Goal: Connect with others: Connect with others

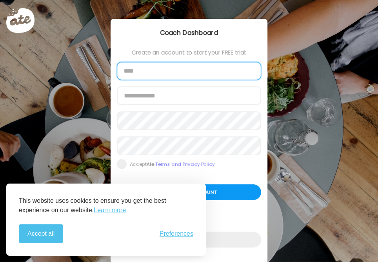
click at [169, 70] on input "text" at bounding box center [189, 71] width 144 height 18
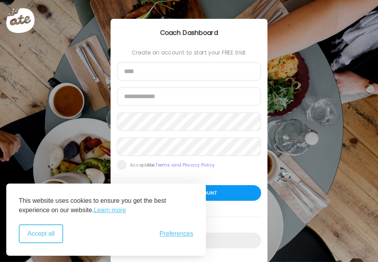
click at [49, 236] on button "Accept all" at bounding box center [41, 233] width 44 height 19
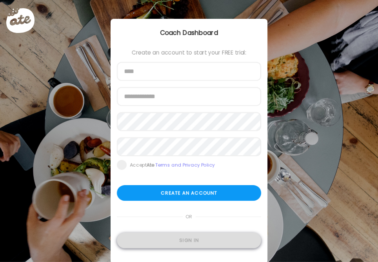
click at [182, 245] on div "Sign in" at bounding box center [189, 241] width 144 height 16
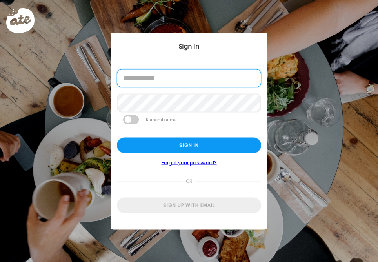
click at [170, 71] on input "email" at bounding box center [189, 78] width 144 height 18
type input "**********"
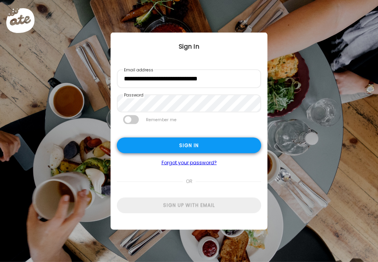
click at [171, 144] on div "Sign in" at bounding box center [189, 146] width 144 height 16
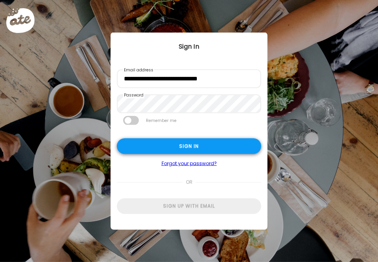
type input "******"
type input "**********"
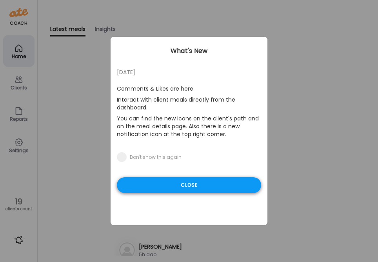
click at [213, 183] on div "Close" at bounding box center [189, 185] width 144 height 16
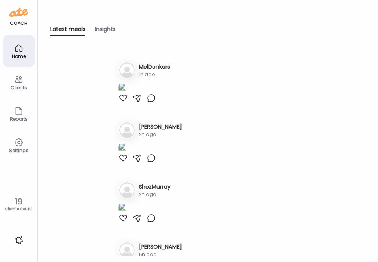
click at [22, 79] on icon at bounding box center [18, 79] width 9 height 9
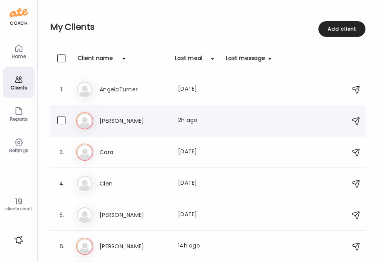
click at [85, 120] on icon at bounding box center [84, 120] width 17 height 17
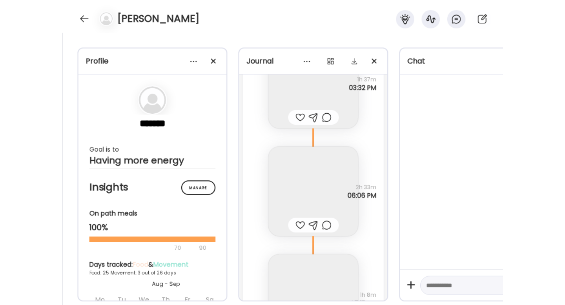
scroll to position [22941, 0]
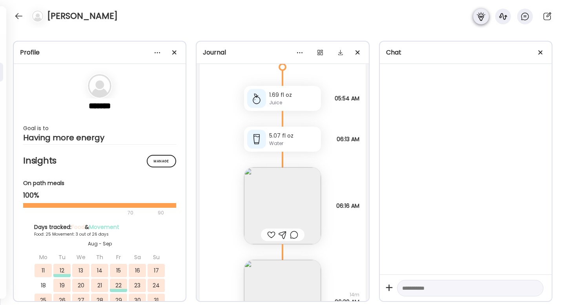
click at [378, 12] on div at bounding box center [481, 17] width 16 height 16
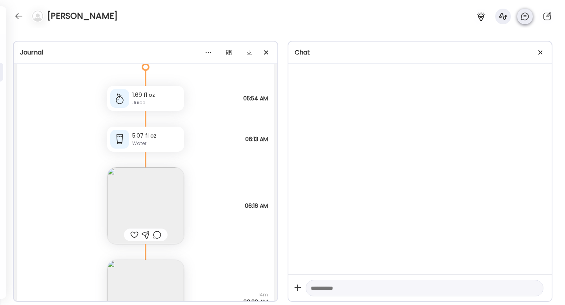
click at [378, 13] on icon at bounding box center [524, 16] width 7 height 7
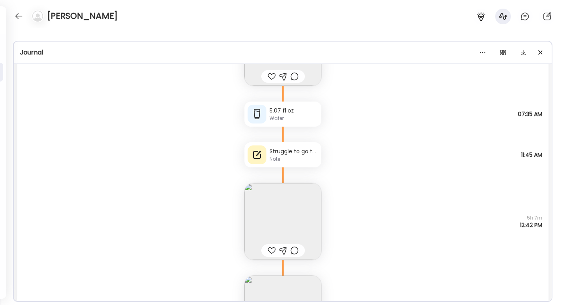
scroll to position [22321, 0]
click at [289, 207] on img at bounding box center [282, 223] width 77 height 77
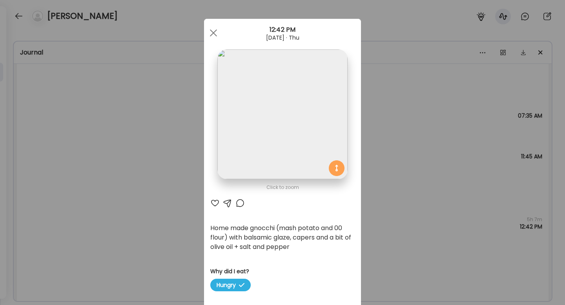
click at [378, 216] on div "Ate Coach Dashboard Wahoo! It’s official Take a moment to set up your Coach Pro…" at bounding box center [282, 152] width 565 height 305
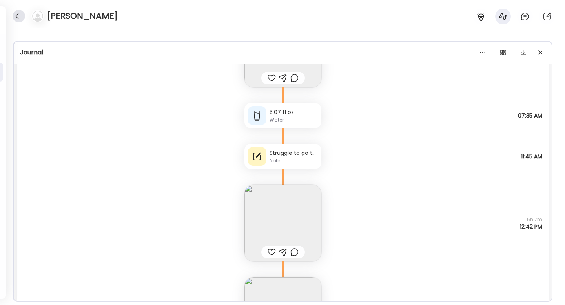
click at [16, 16] on div at bounding box center [19, 16] width 13 height 13
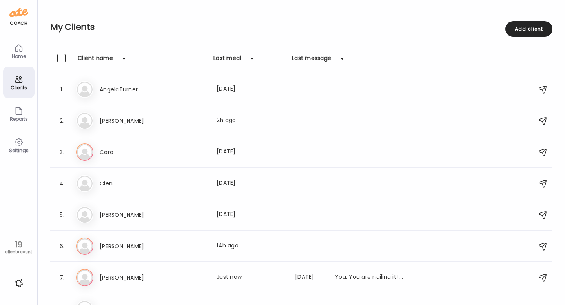
click at [18, 79] on icon at bounding box center [18, 79] width 7 height 7
click at [378, 31] on div "Add client" at bounding box center [528, 29] width 47 height 16
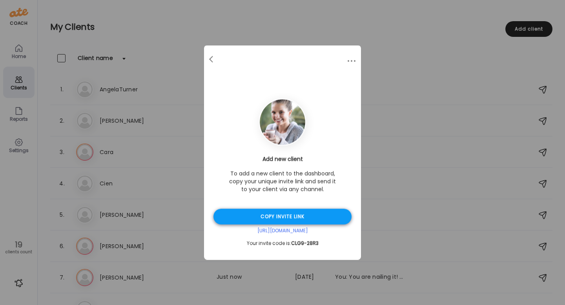
click at [291, 216] on div "Copy invite link" at bounding box center [282, 217] width 138 height 16
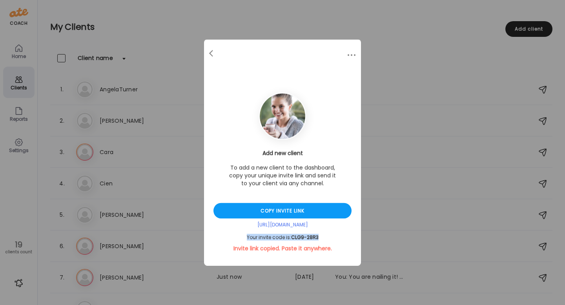
drag, startPoint x: 322, startPoint y: 236, endPoint x: 247, endPoint y: 235, distance: 74.9
click at [247, 235] on div "Your invite code is: CLG9-28R3" at bounding box center [282, 238] width 138 height 6
copy div "Your invite code is: CLG9-28R3"
